Goal: Check status: Check status

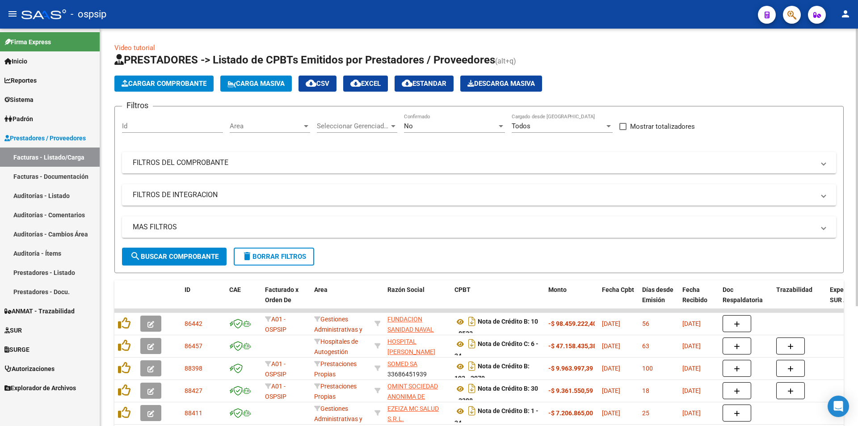
click at [224, 175] on div "Filtros Id Area Area Seleccionar Gerenciador Seleccionar Gerenciador No Confirm…" at bounding box center [479, 181] width 714 height 134
click at [228, 154] on mat-expansion-panel-header "FILTROS DEL COMPROBANTE" at bounding box center [479, 162] width 714 height 21
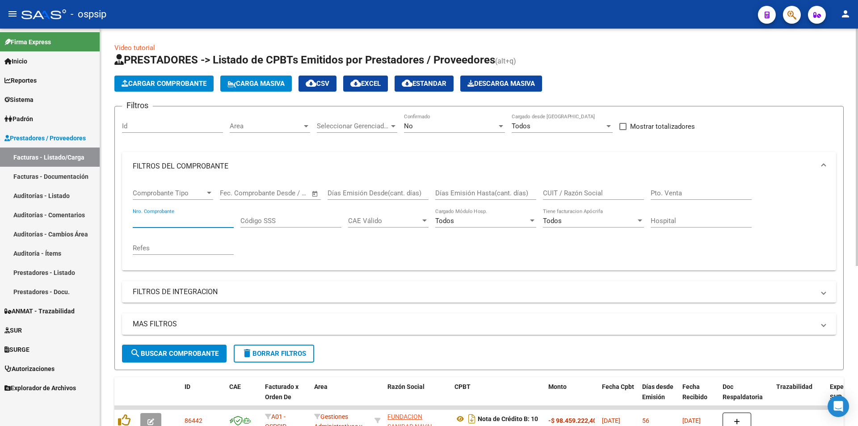
click at [169, 220] on input "Nro. Comprobante" at bounding box center [183, 221] width 101 height 8
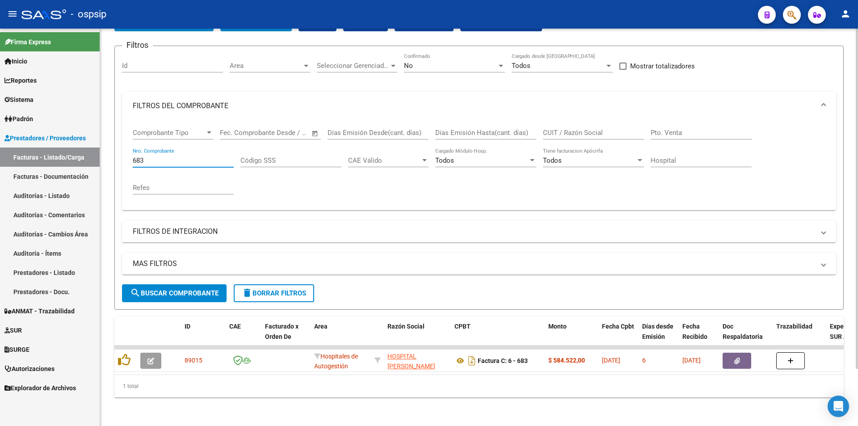
scroll to position [67, 0]
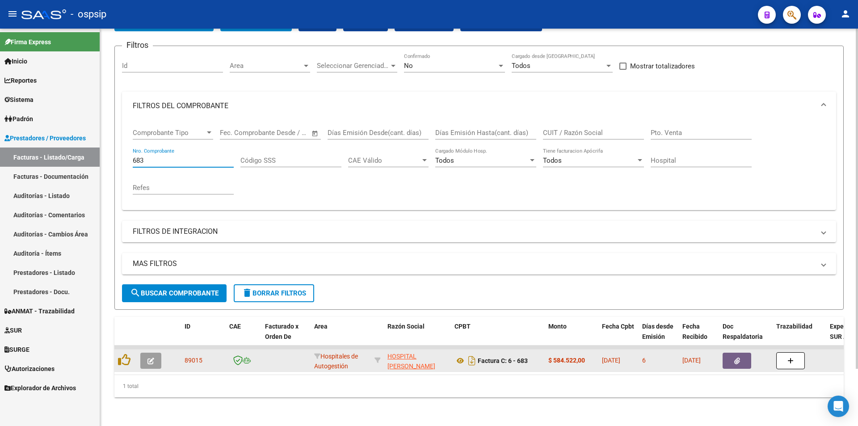
type input "683"
click at [725, 353] on button "button" at bounding box center [737, 361] width 29 height 16
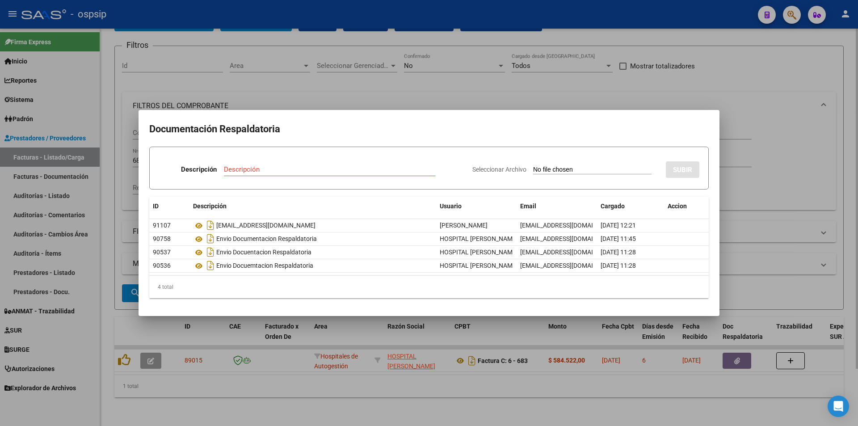
drag, startPoint x: 363, startPoint y: 47, endPoint x: 395, endPoint y: 57, distance: 33.4
click at [363, 47] on div at bounding box center [429, 213] width 858 height 426
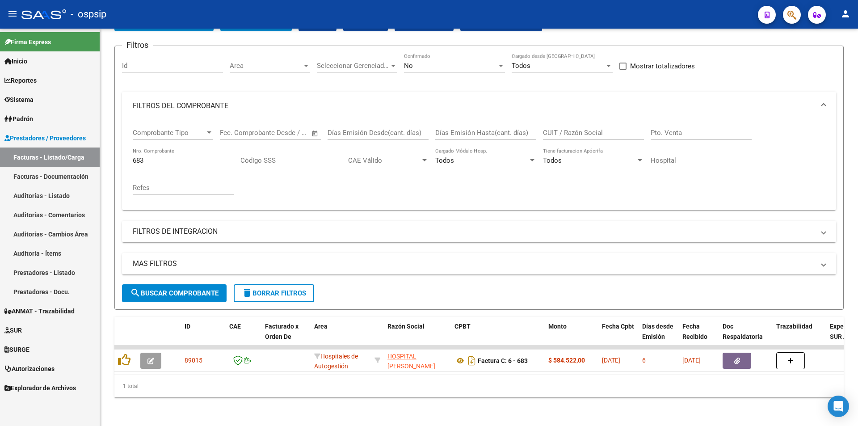
click at [798, 4] on mat-toolbar "menu - ospsip person" at bounding box center [429, 14] width 858 height 29
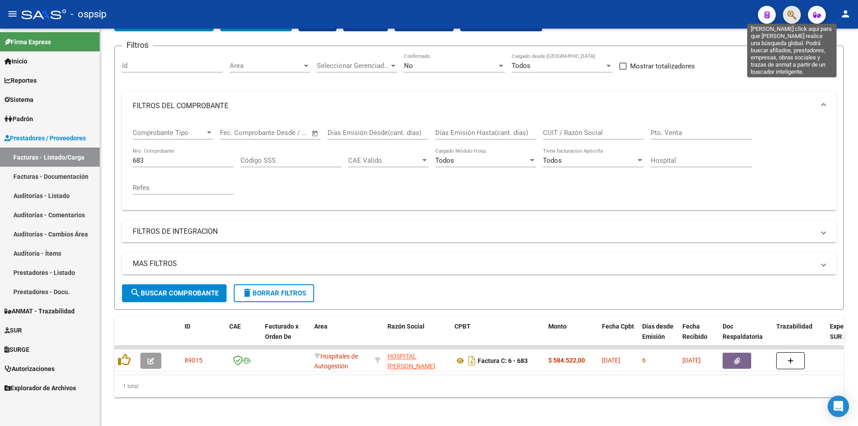
click at [795, 11] on icon "button" at bounding box center [792, 15] width 9 height 10
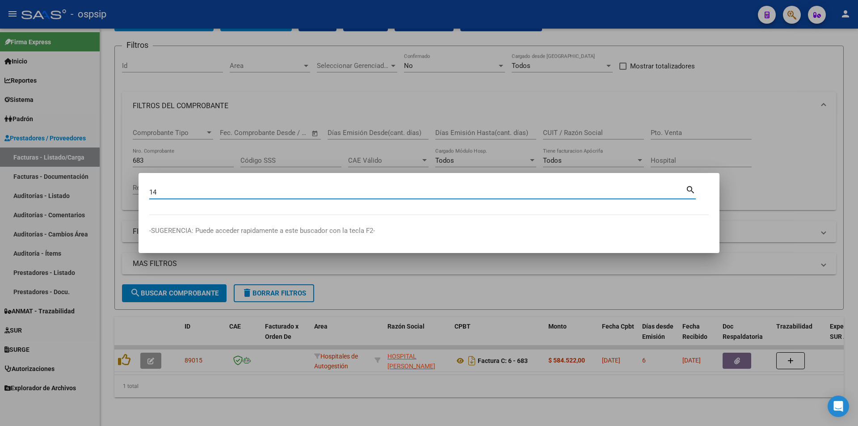
type input "1"
type input "47767135"
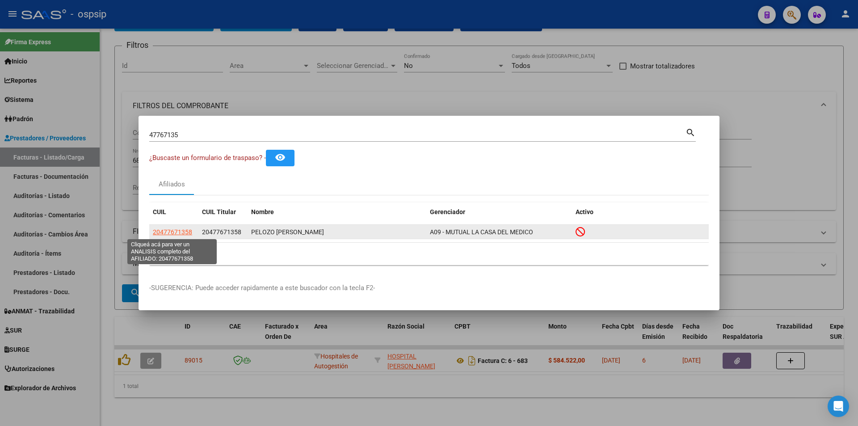
click at [175, 235] on span "20477671358" at bounding box center [172, 231] width 39 height 7
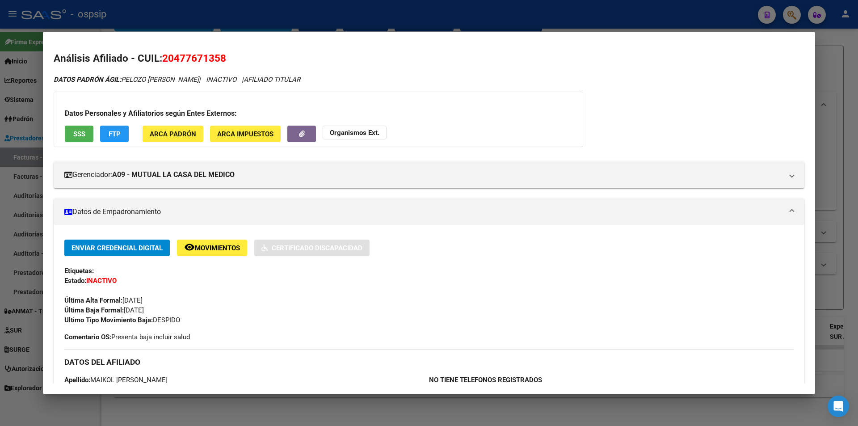
click at [90, 133] on button "SSS" at bounding box center [79, 134] width 29 height 17
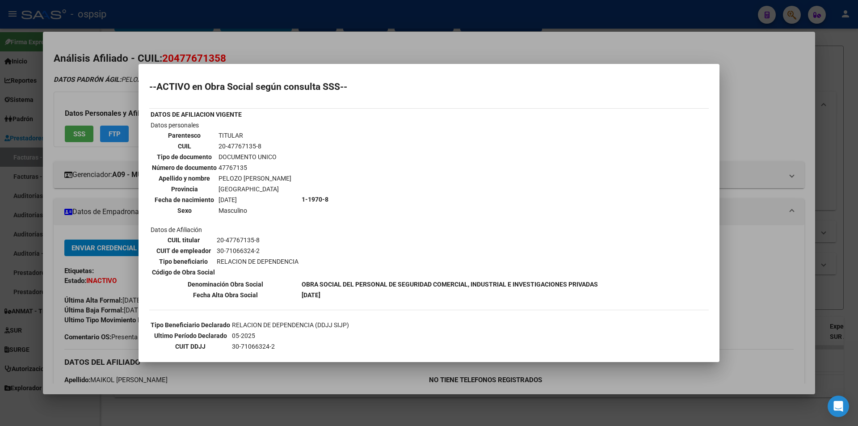
click at [138, 165] on div at bounding box center [429, 213] width 858 height 426
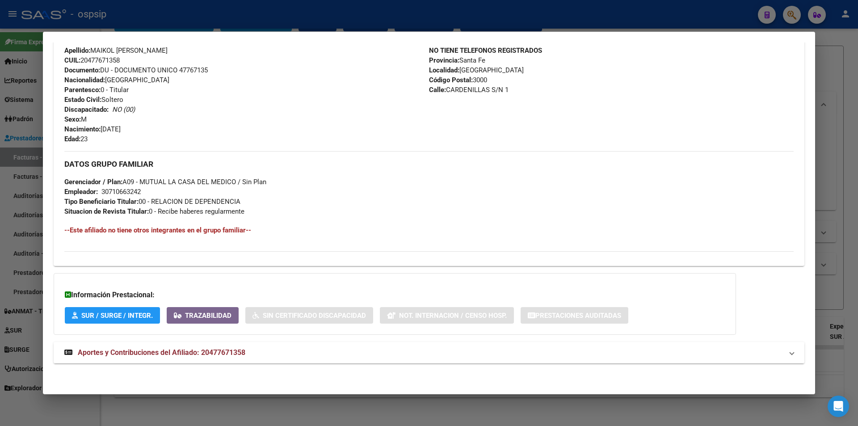
click at [107, 355] on span "Aportes y Contribuciones del Afiliado: 20477671358" at bounding box center [162, 352] width 168 height 8
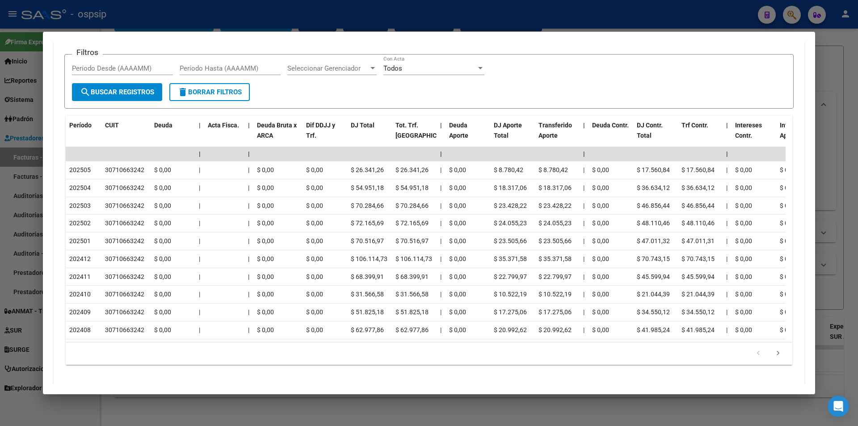
scroll to position [739, 0]
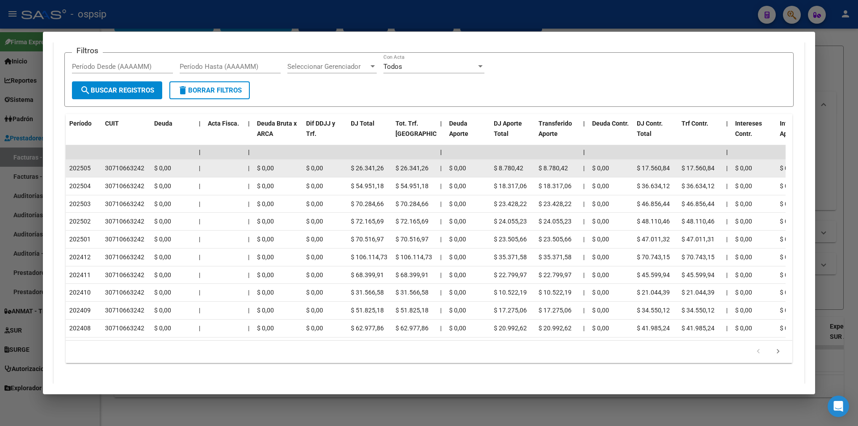
drag, startPoint x: 91, startPoint y: 167, endPoint x: 79, endPoint y: 174, distance: 14.6
click at [79, 174] on datatable-body-cell "202505" at bounding box center [84, 168] width 36 height 17
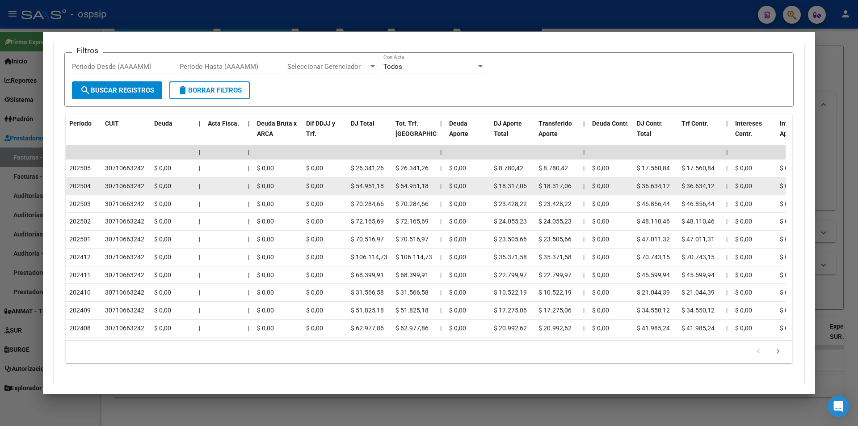
click at [93, 194] on datatable-body-cell "202504" at bounding box center [84, 185] width 36 height 17
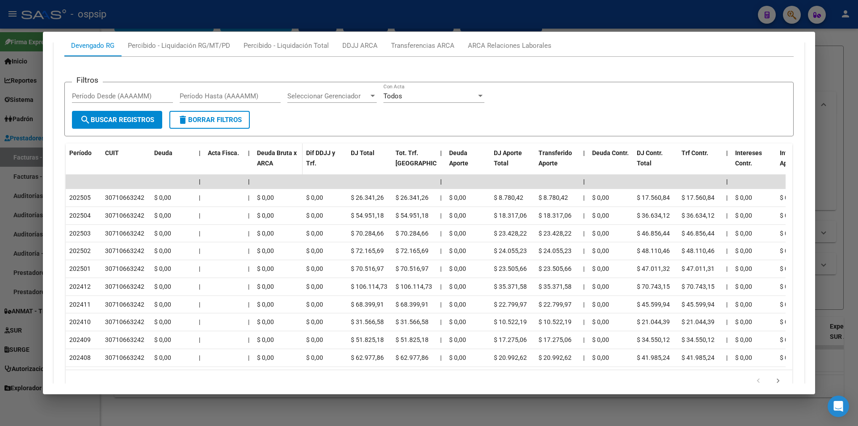
scroll to position [695, 0]
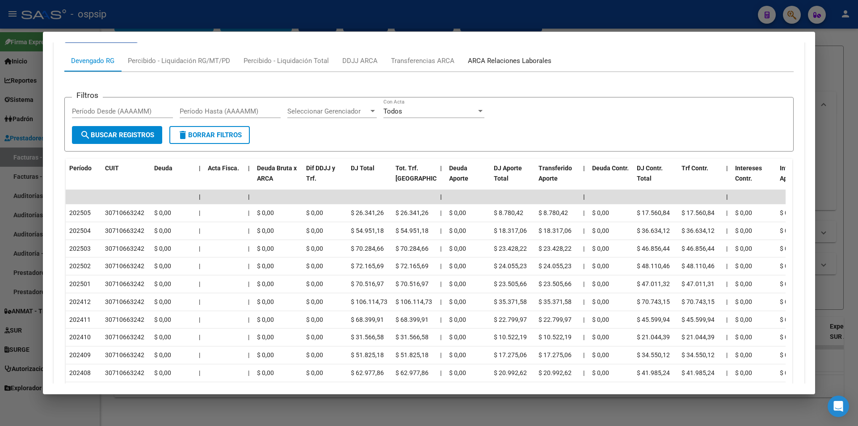
click at [477, 61] on div "ARCA Relaciones Laborales" at bounding box center [510, 61] width 84 height 10
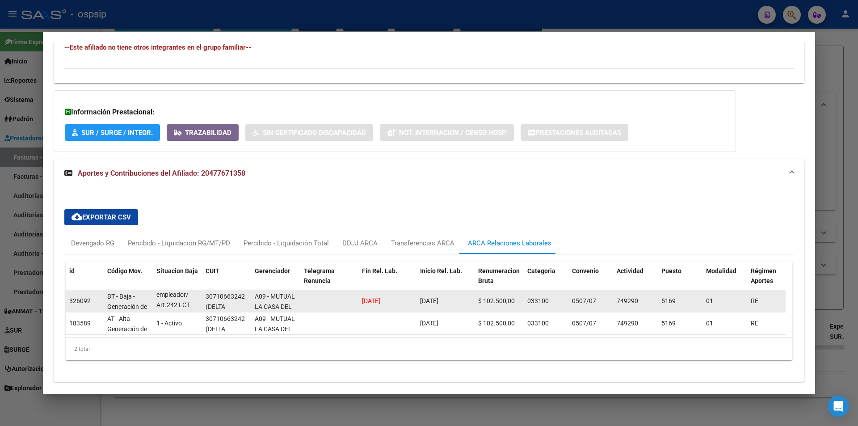
scroll to position [0, 0]
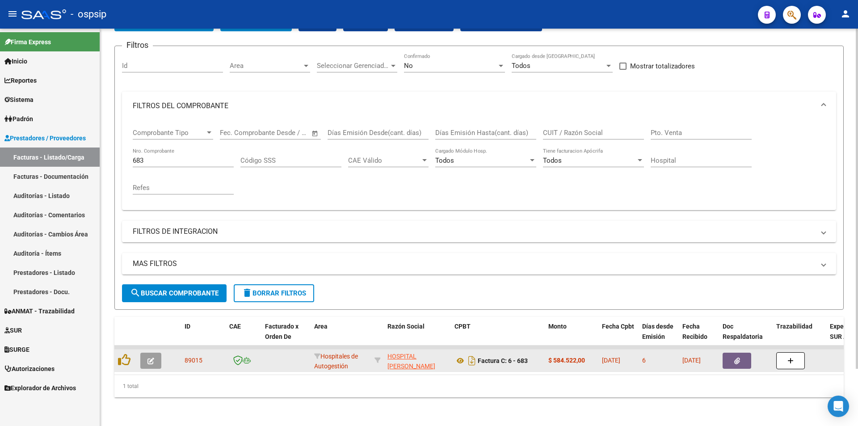
click at [722, 355] on datatable-body-cell at bounding box center [746, 361] width 54 height 22
click at [728, 358] on button "button" at bounding box center [737, 361] width 29 height 16
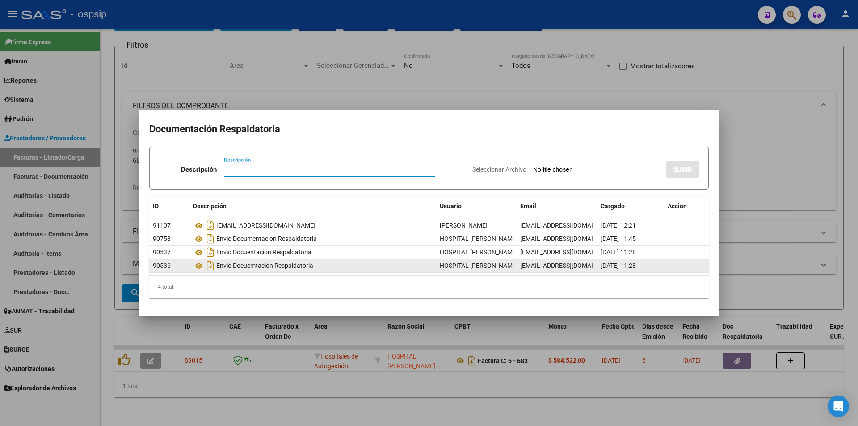
click at [192, 271] on datatable-body-cell "Envio Docuemtacion Respaldatoria" at bounding box center [313, 265] width 247 height 13
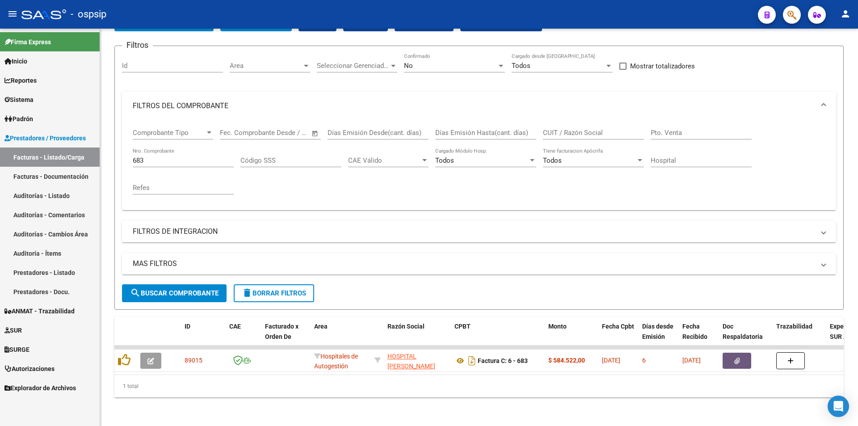
click at [782, 8] on div at bounding box center [788, 14] width 25 height 18
click at [787, 8] on button "button" at bounding box center [792, 15] width 18 height 18
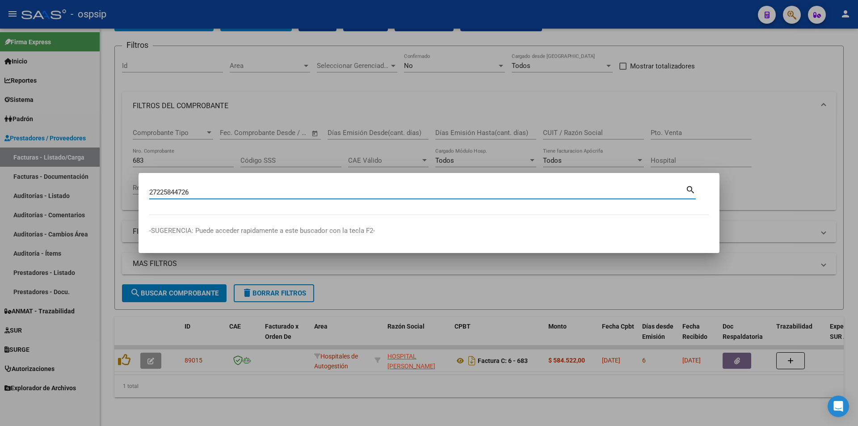
type input "27225844726"
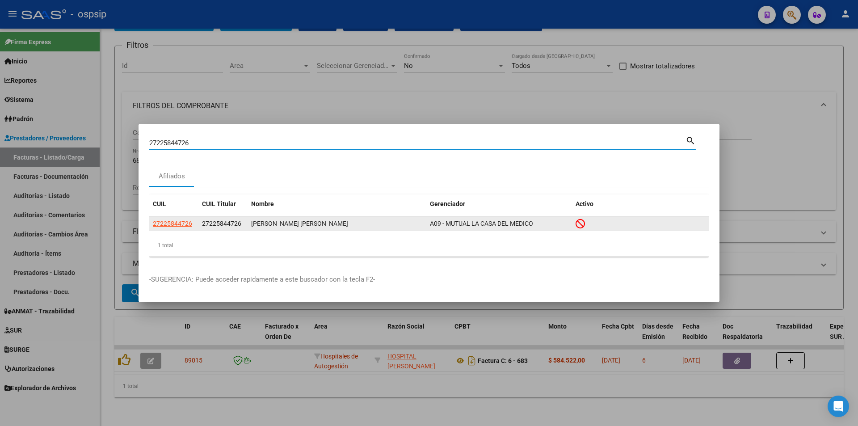
click at [173, 227] on span "27225844726" at bounding box center [172, 223] width 39 height 7
type textarea "27225844726"
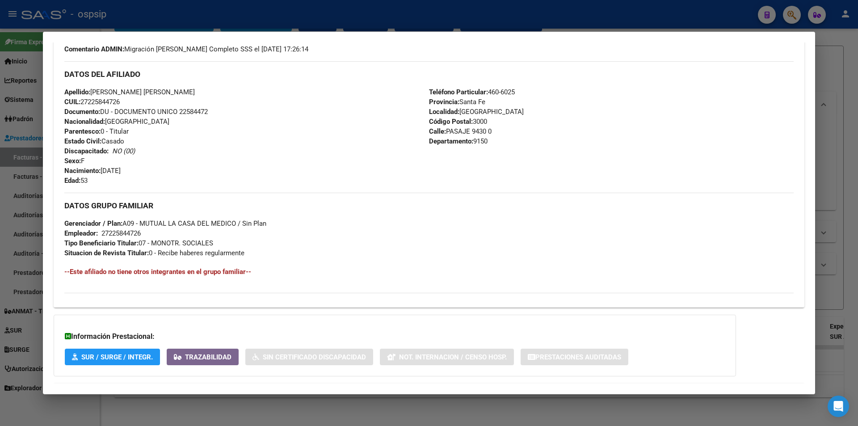
scroll to position [339, 0]
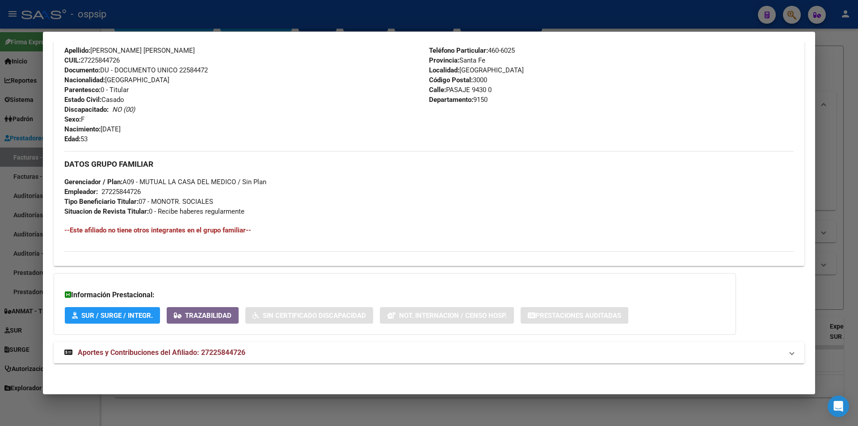
click at [186, 346] on mat-expansion-panel-header "Aportes y Contribuciones del Afiliado: 27225844726" at bounding box center [429, 352] width 751 height 21
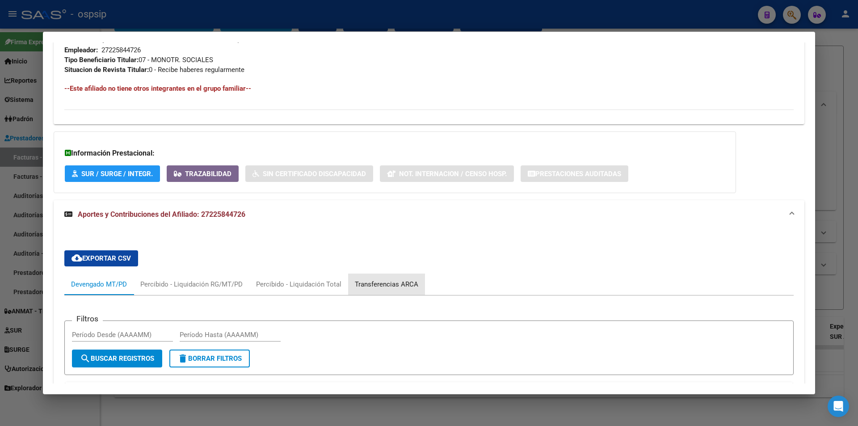
click at [398, 275] on div "Transferencias ARCA" at bounding box center [386, 284] width 77 height 21
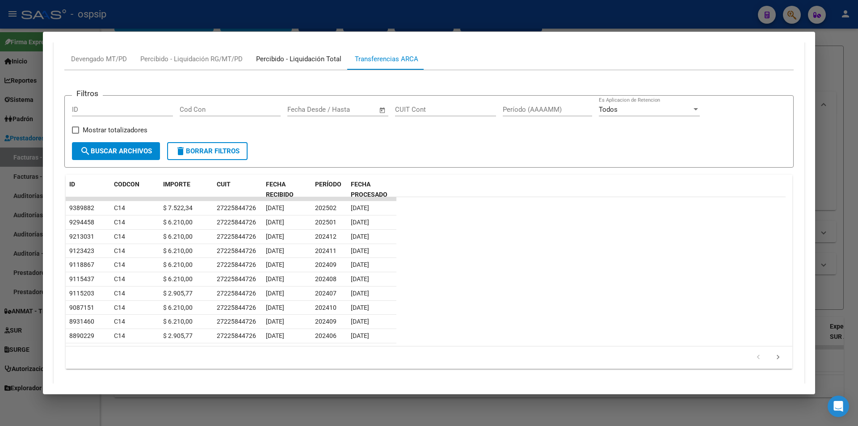
click at [321, 63] on div "Percibido - Liquidación Total" at bounding box center [298, 59] width 85 height 10
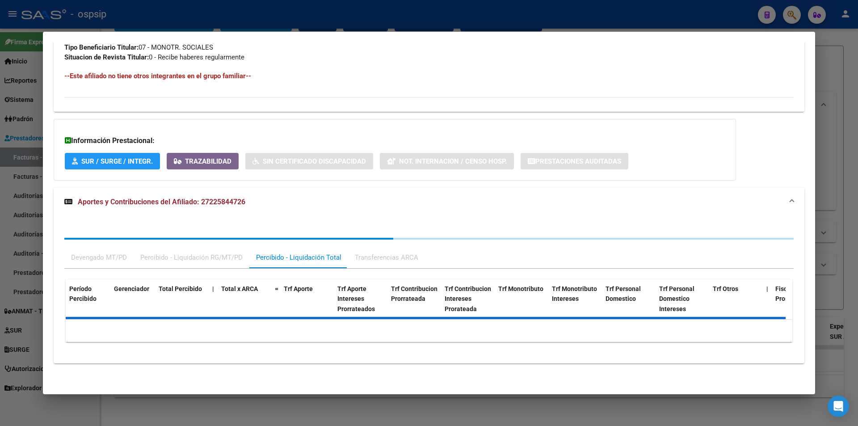
scroll to position [706, 0]
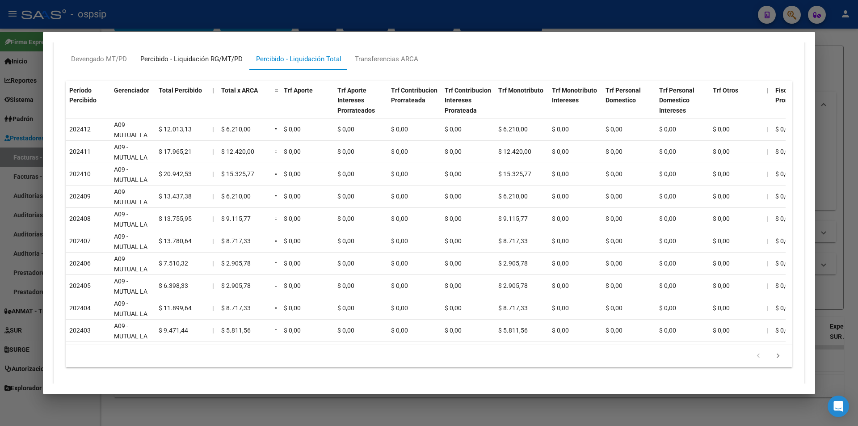
click at [202, 50] on div "Percibido - Liquidación RG/MT/PD" at bounding box center [192, 58] width 116 height 21
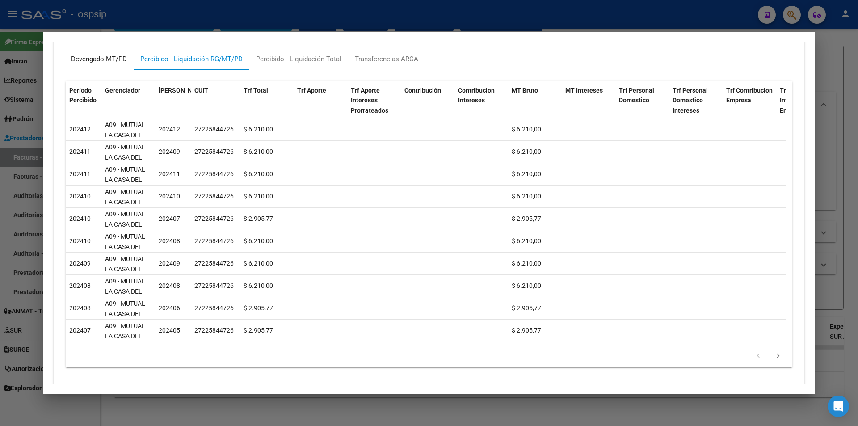
click at [99, 64] on div "Devengado MT/PD" at bounding box center [98, 58] width 69 height 21
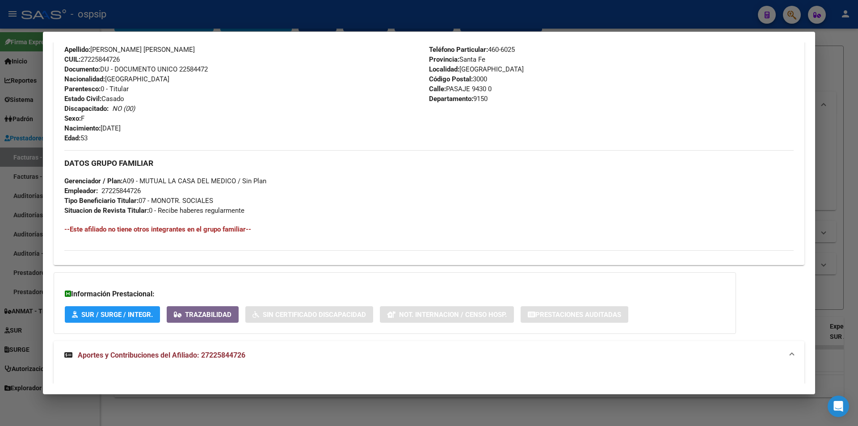
scroll to position [259, 0]
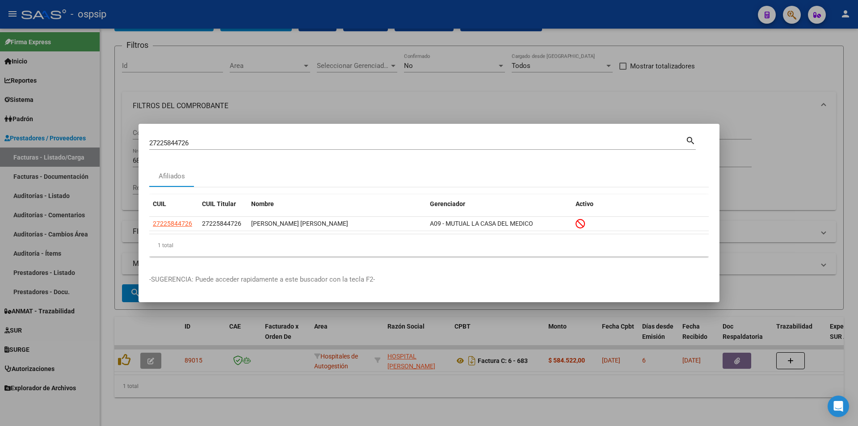
click at [256, 78] on div at bounding box center [429, 213] width 858 height 426
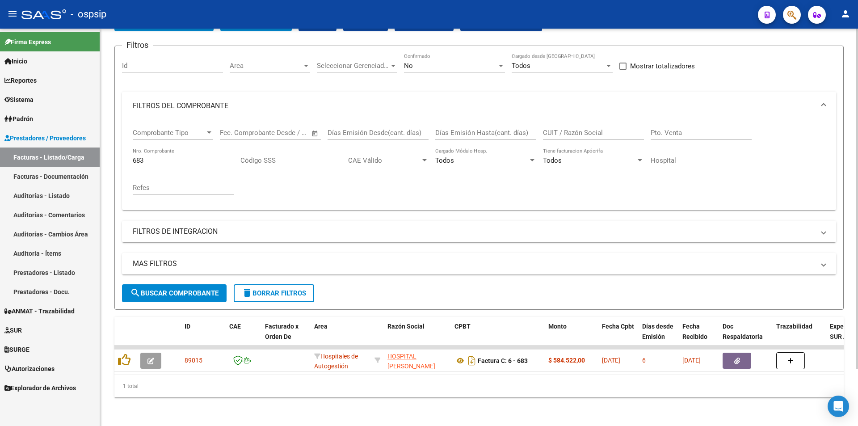
click at [182, 156] on input "683" at bounding box center [183, 160] width 101 height 8
